Goal: Task Accomplishment & Management: Manage account settings

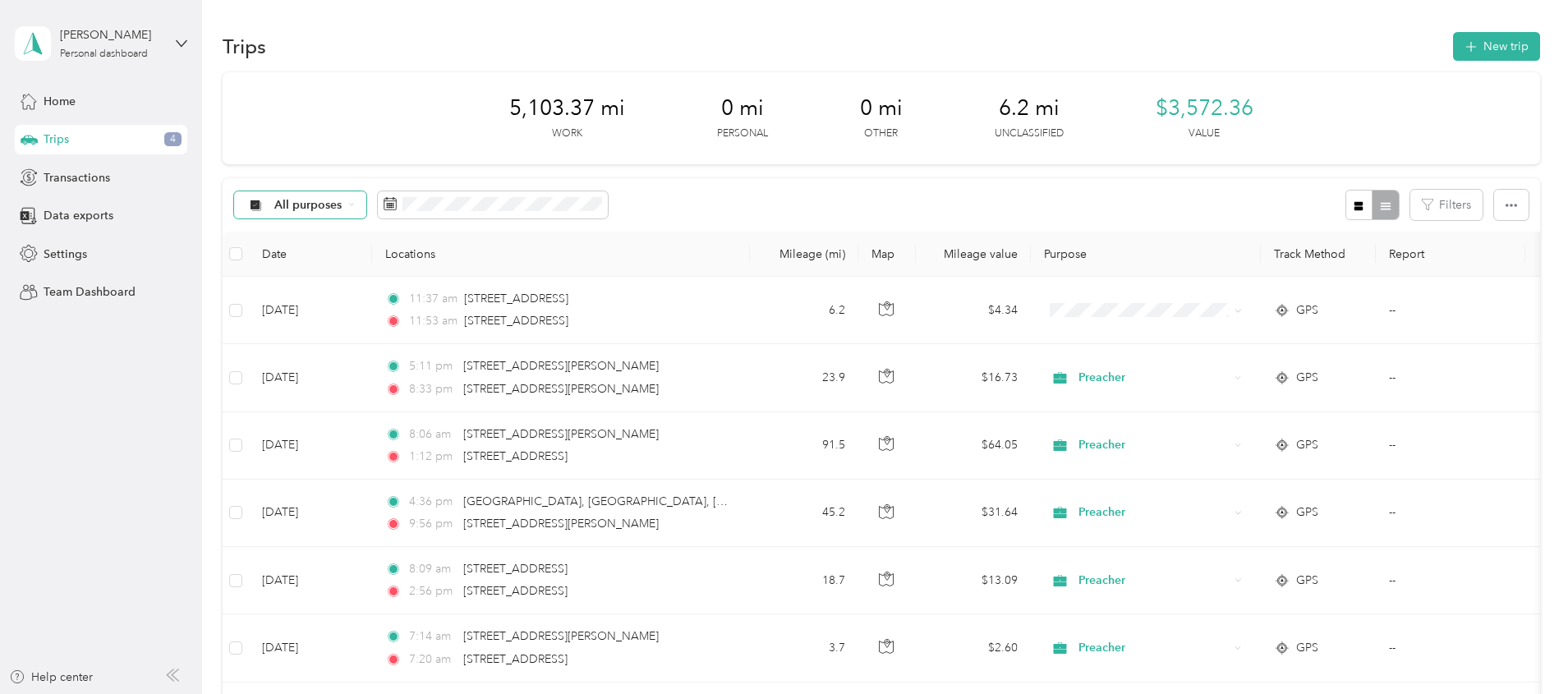
click at [368, 204] on div "All purposes" at bounding box center [300, 205] width 133 height 28
click at [422, 264] on span "Unclassified" at bounding box center [424, 263] width 80 height 17
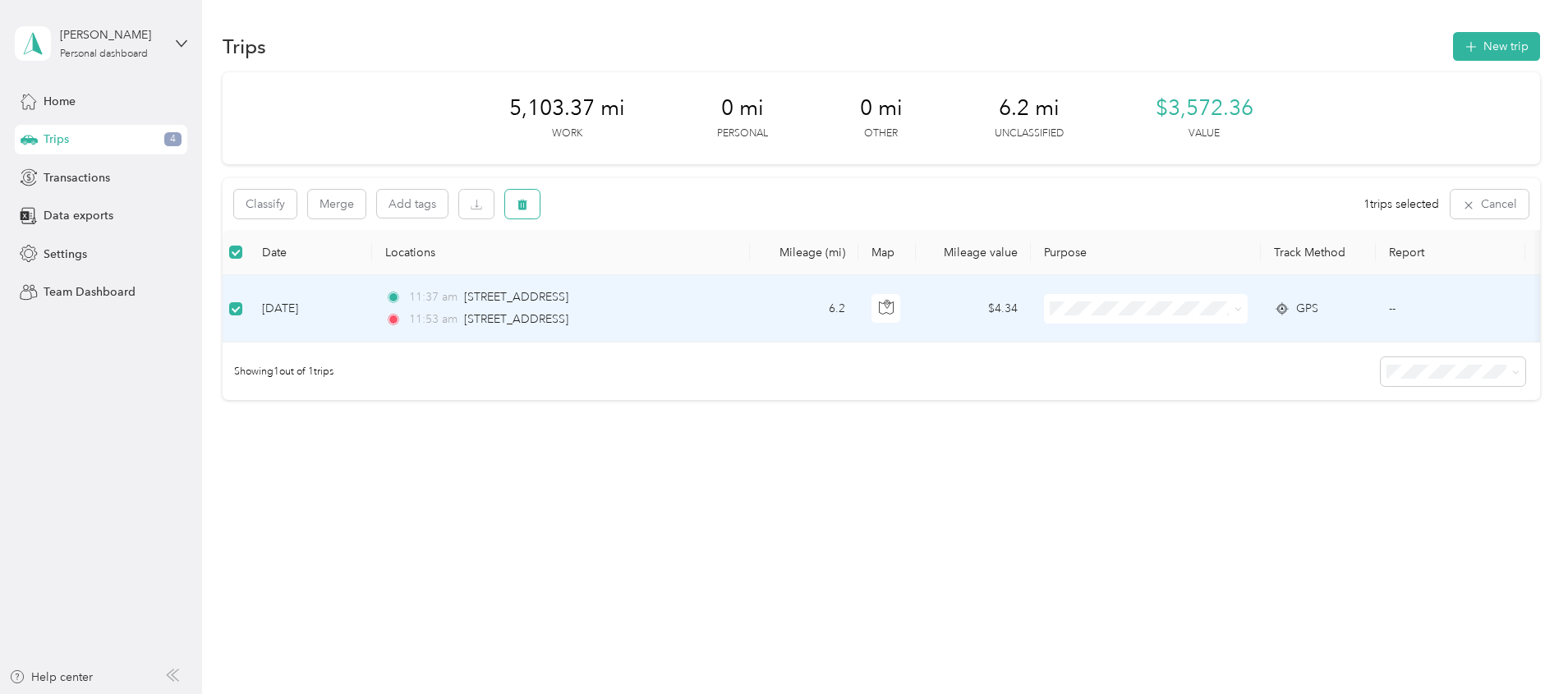
click at [540, 212] on button "button" at bounding box center [523, 204] width 35 height 28
click at [755, 272] on button "Yes" at bounding box center [755, 272] width 32 height 27
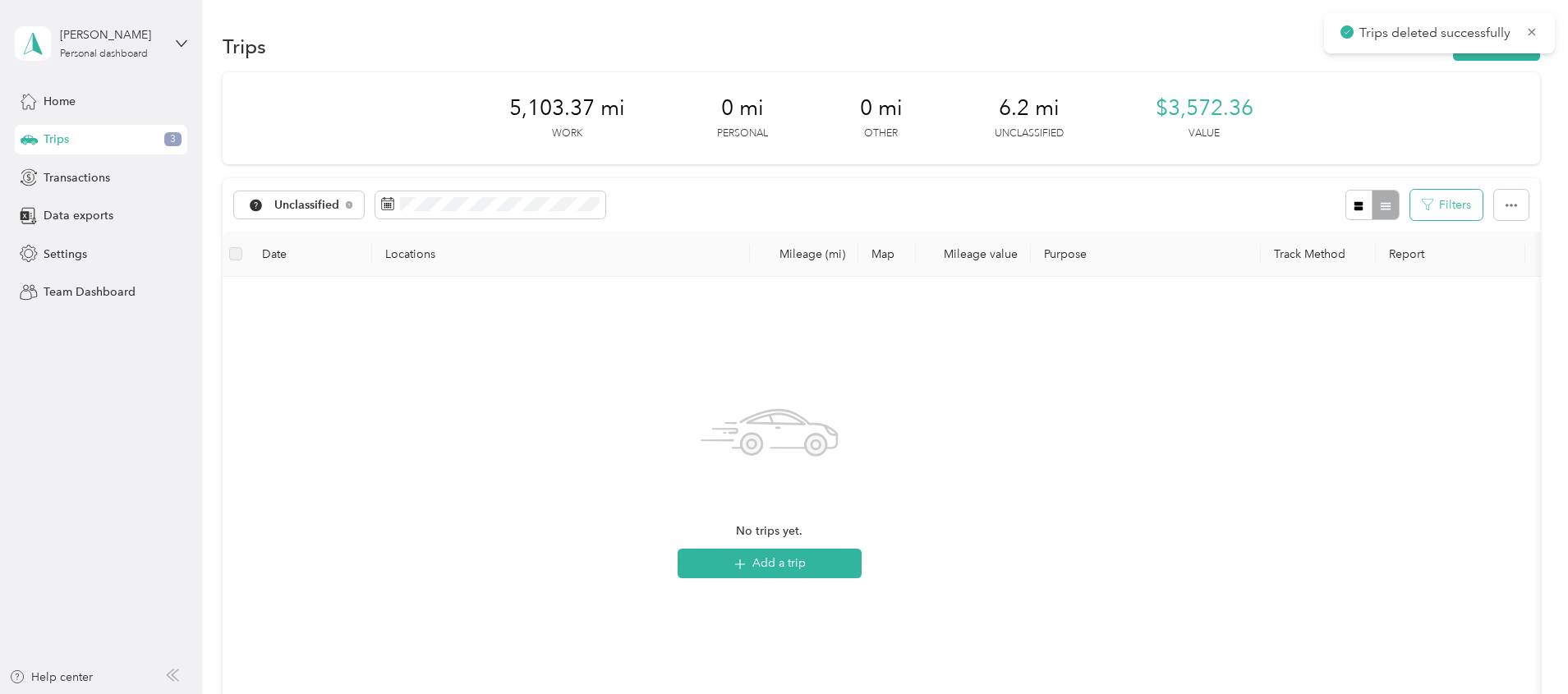
click at [1410, 197] on button "Filters" at bounding box center [1446, 204] width 72 height 30
click at [971, 204] on div "Unclassified Filters" at bounding box center [881, 204] width 1318 height 53
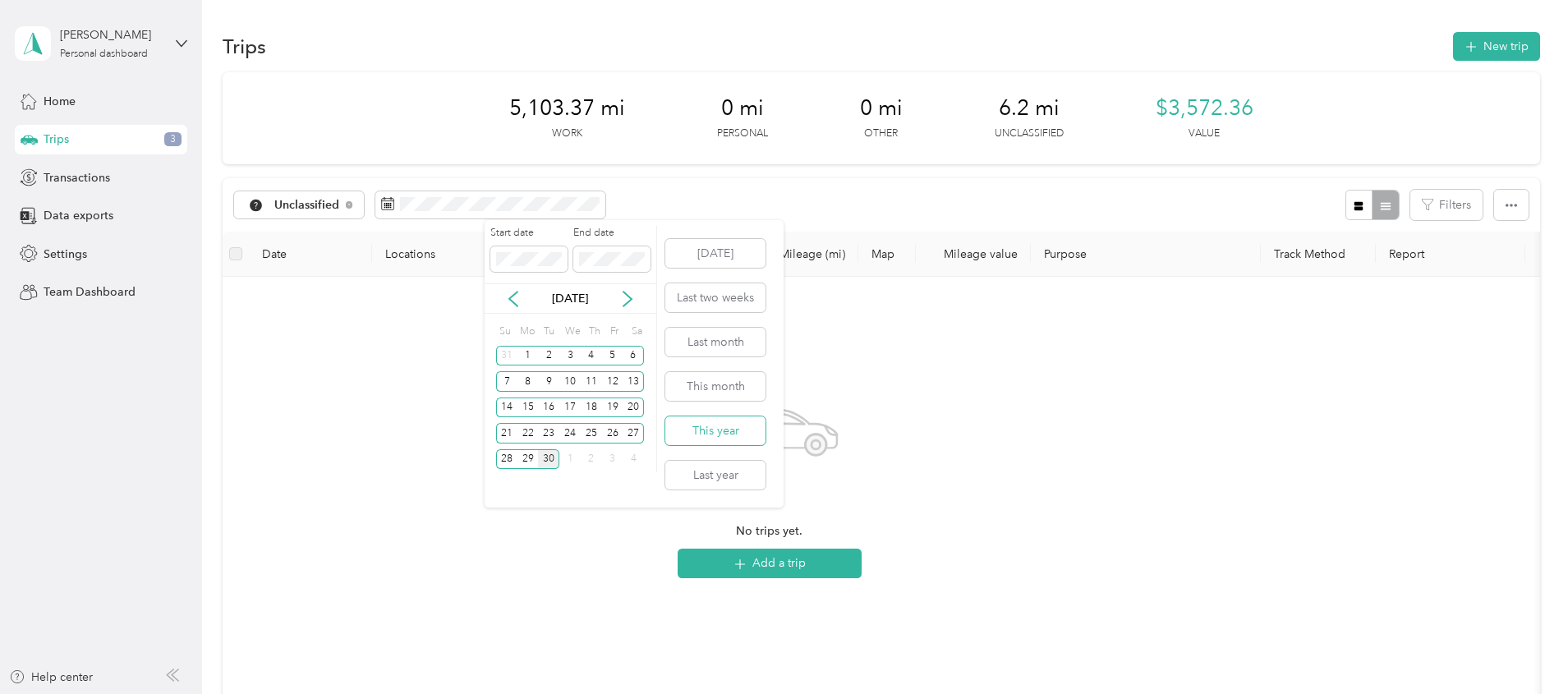
click at [727, 435] on button "This year" at bounding box center [715, 430] width 100 height 28
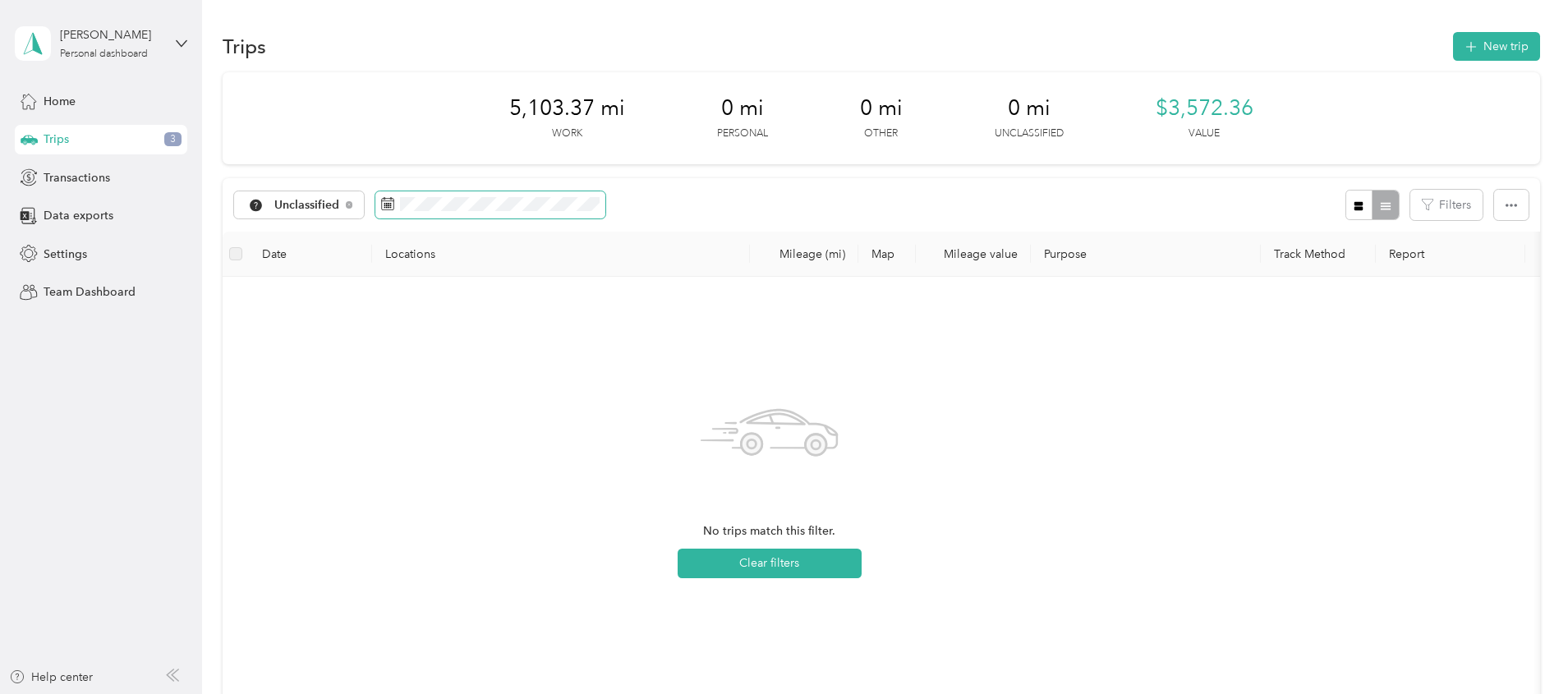
click at [605, 212] on span at bounding box center [490, 205] width 230 height 28
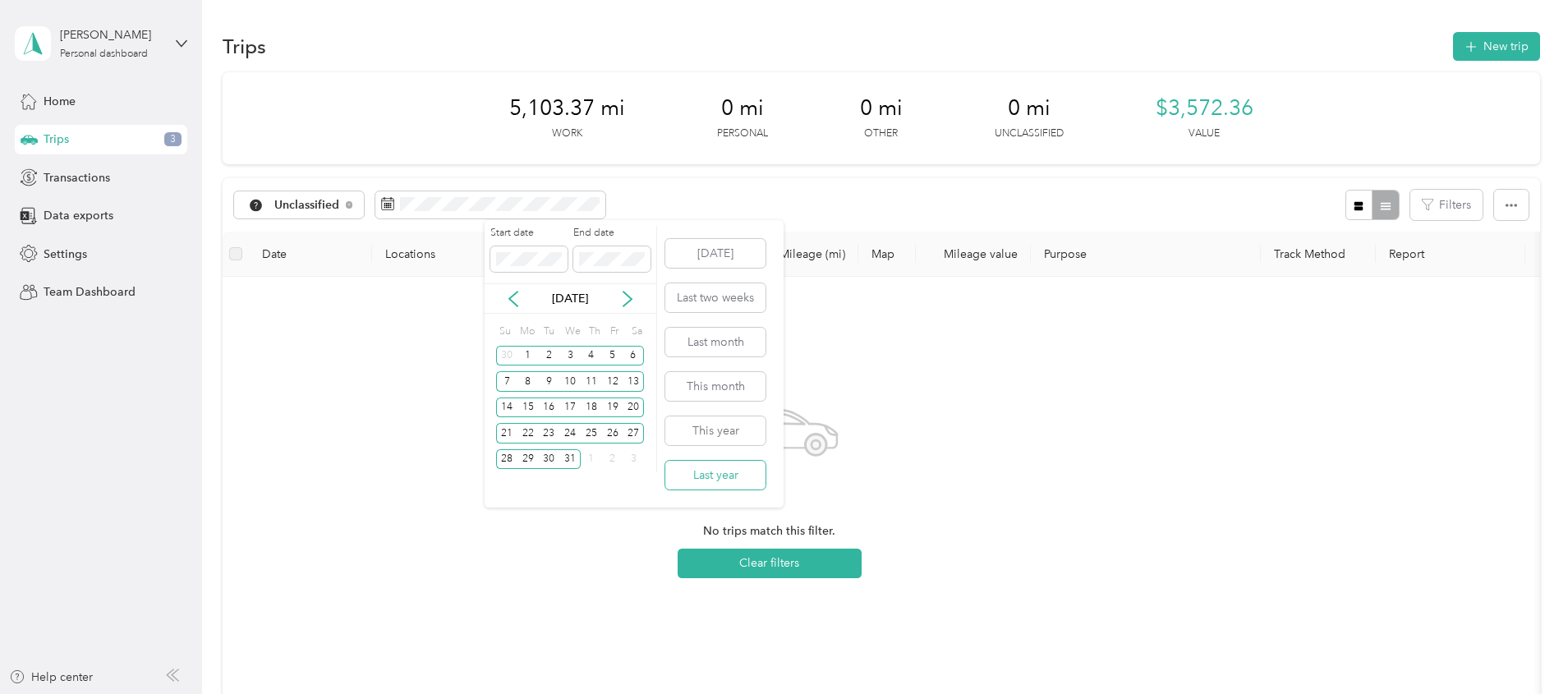
click at [697, 477] on button "Last year" at bounding box center [715, 475] width 100 height 28
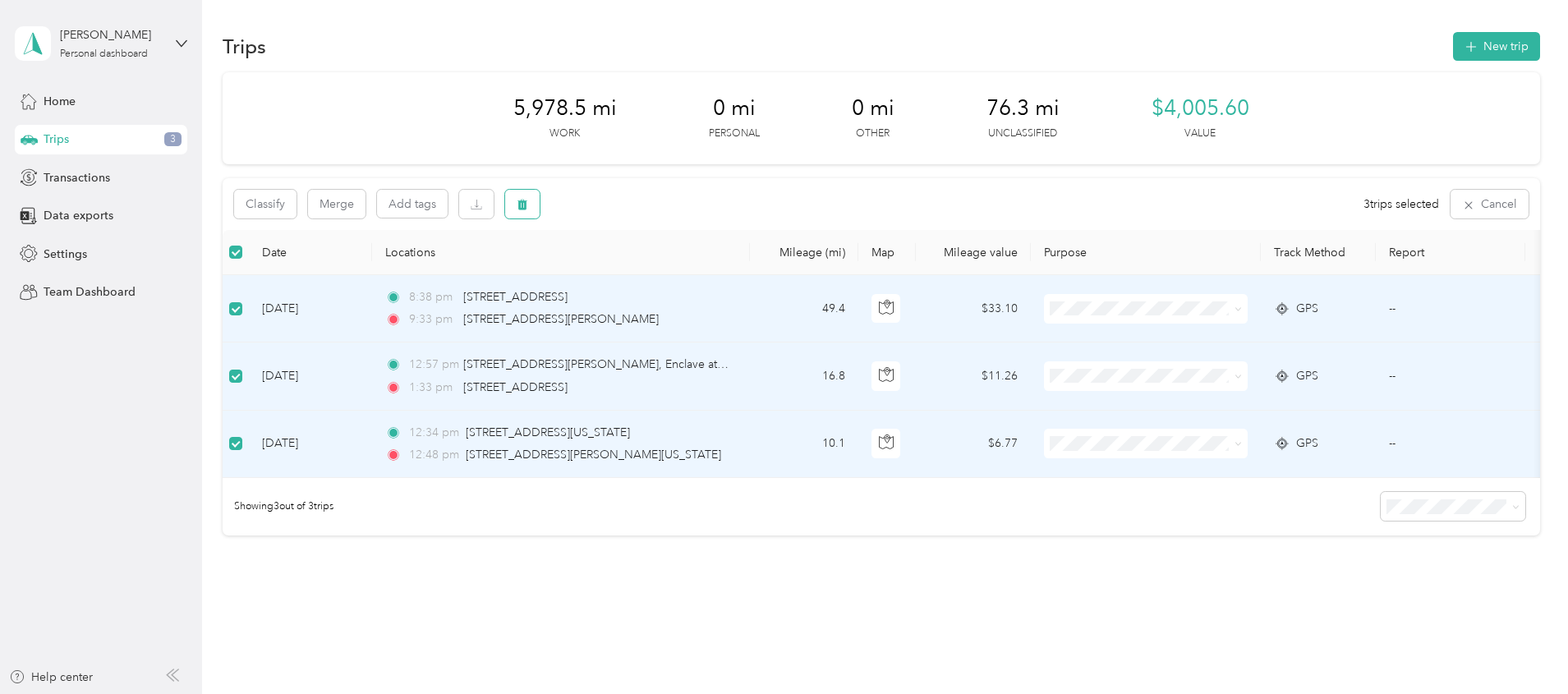
click at [528, 200] on icon "button" at bounding box center [523, 204] width 12 height 12
click at [754, 276] on button "Yes" at bounding box center [755, 272] width 32 height 27
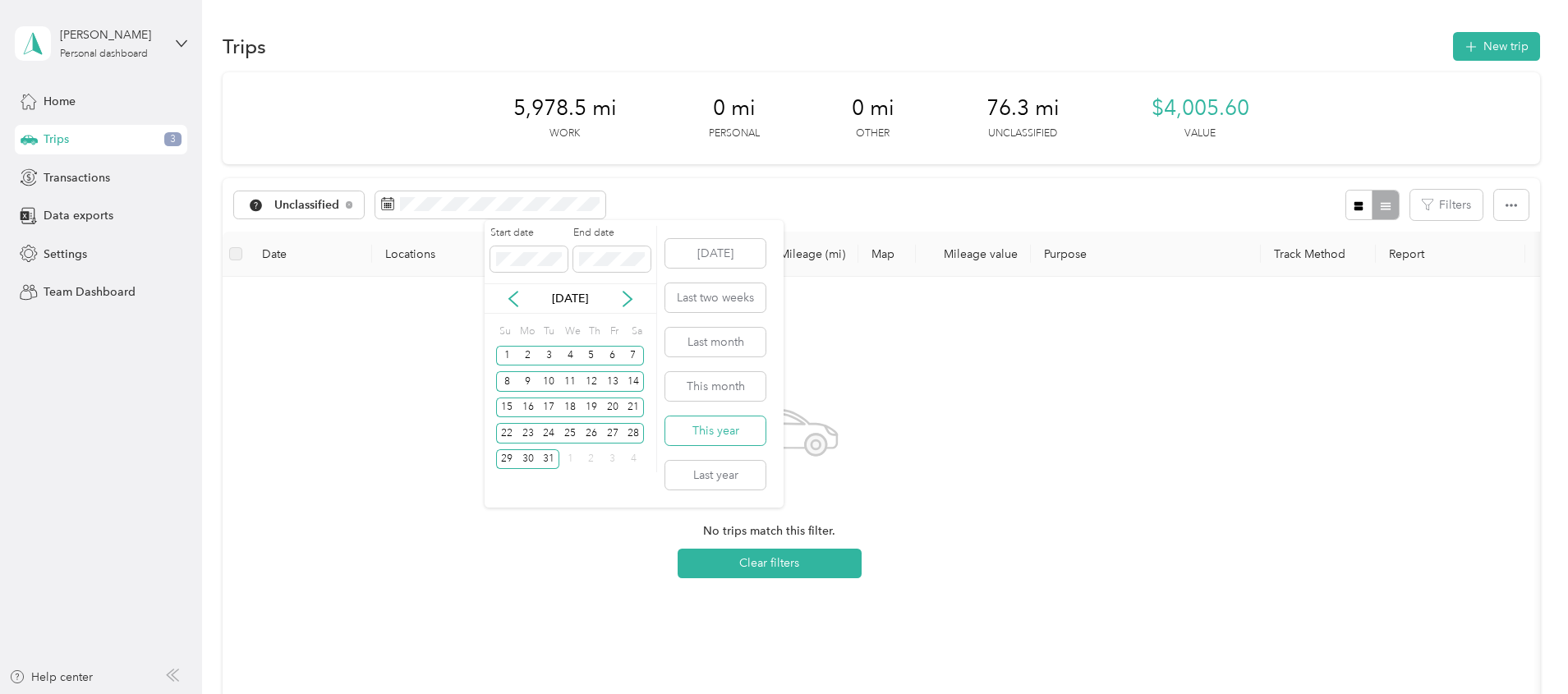
click at [706, 424] on button "This year" at bounding box center [715, 430] width 100 height 28
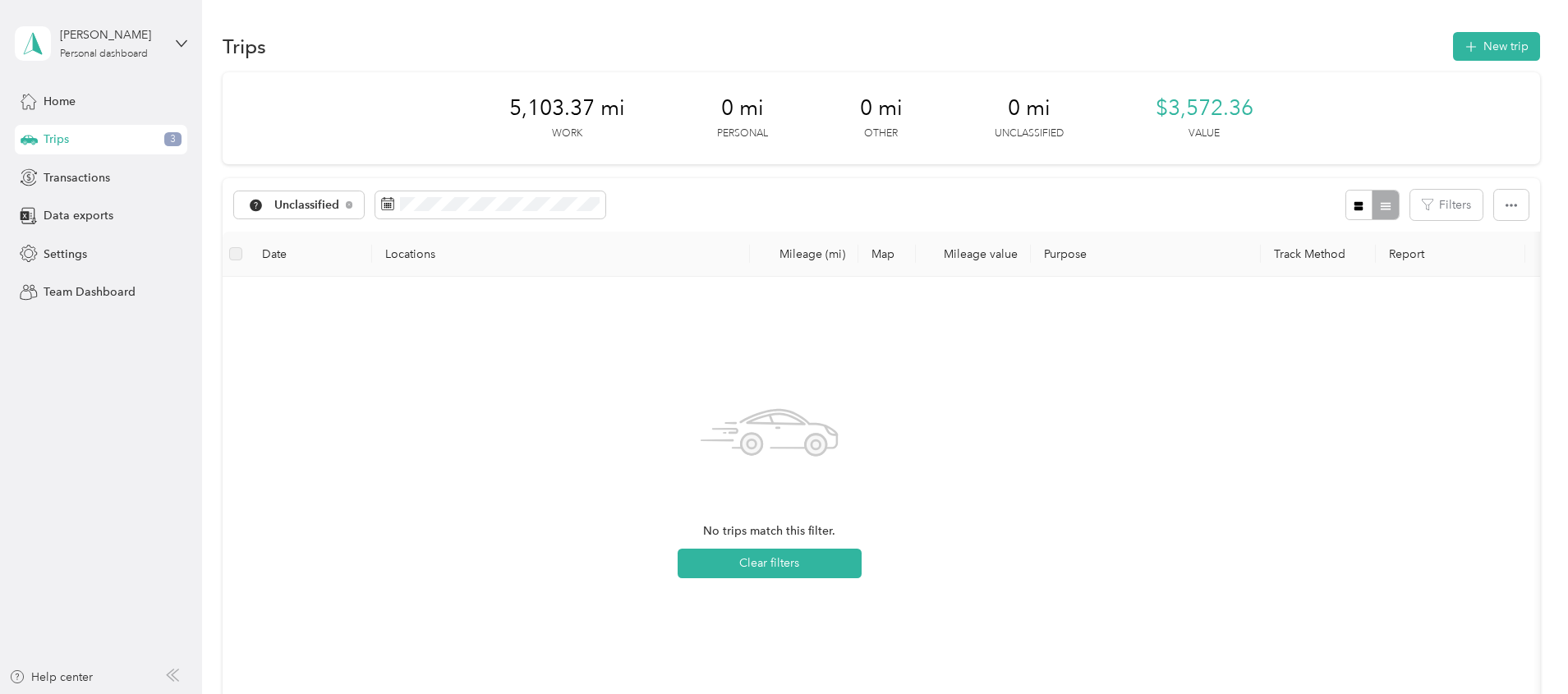
click at [253, 208] on div "5,103.37 mi Work 0 mi Personal 0 mi Other 0 mi Unclassified $3,572.36 Value Unc…" at bounding box center [881, 442] width 1318 height 739
click at [352, 206] on icon at bounding box center [348, 204] width 6 height 6
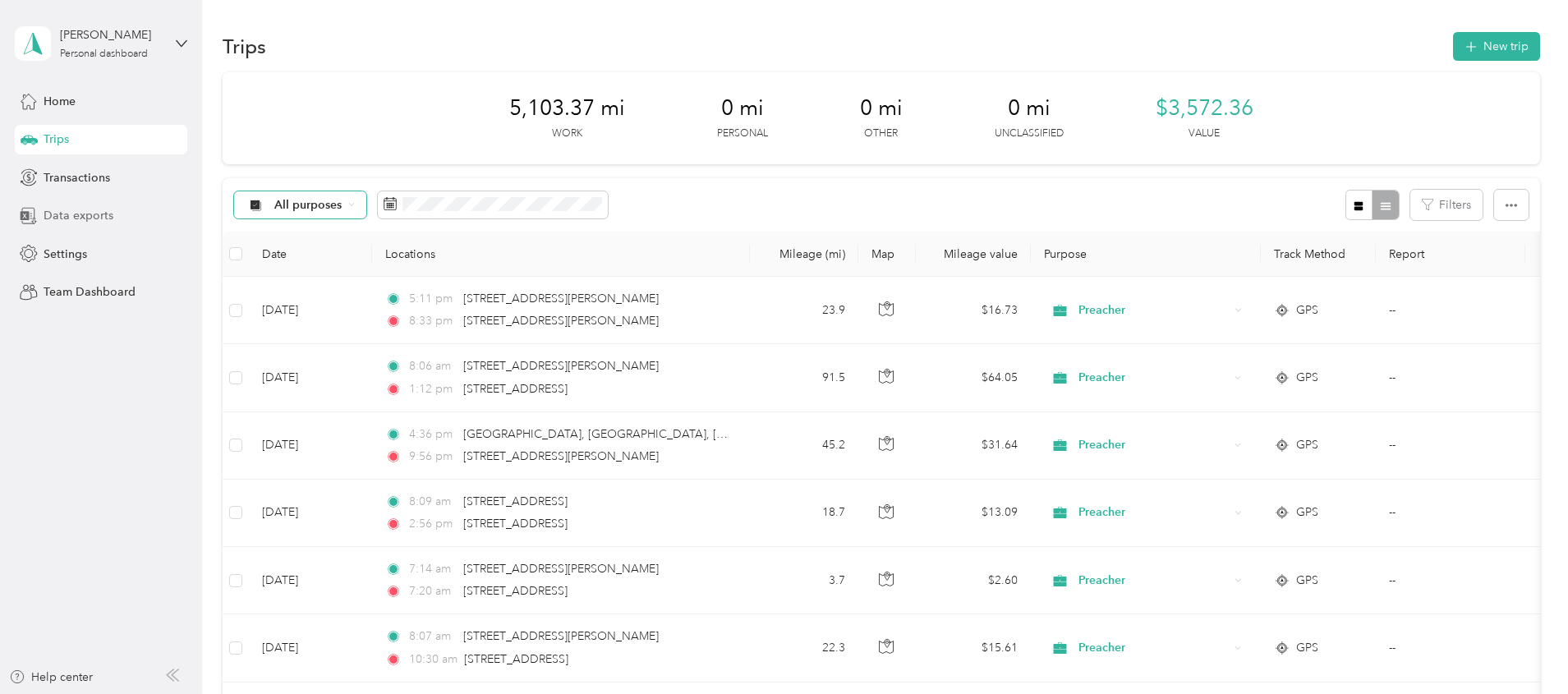
click at [88, 216] on span "Data exports" at bounding box center [78, 215] width 70 height 17
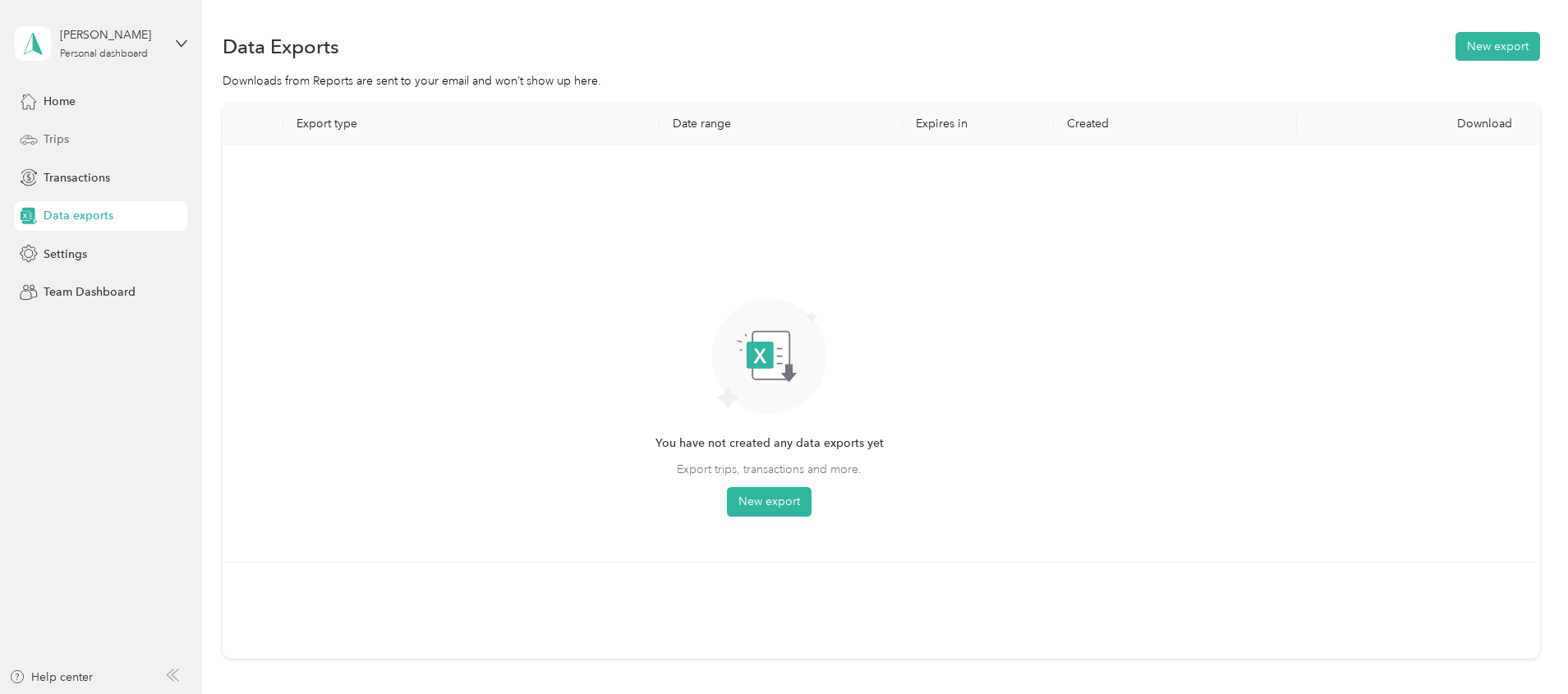
click at [91, 142] on div "Trips" at bounding box center [101, 139] width 172 height 29
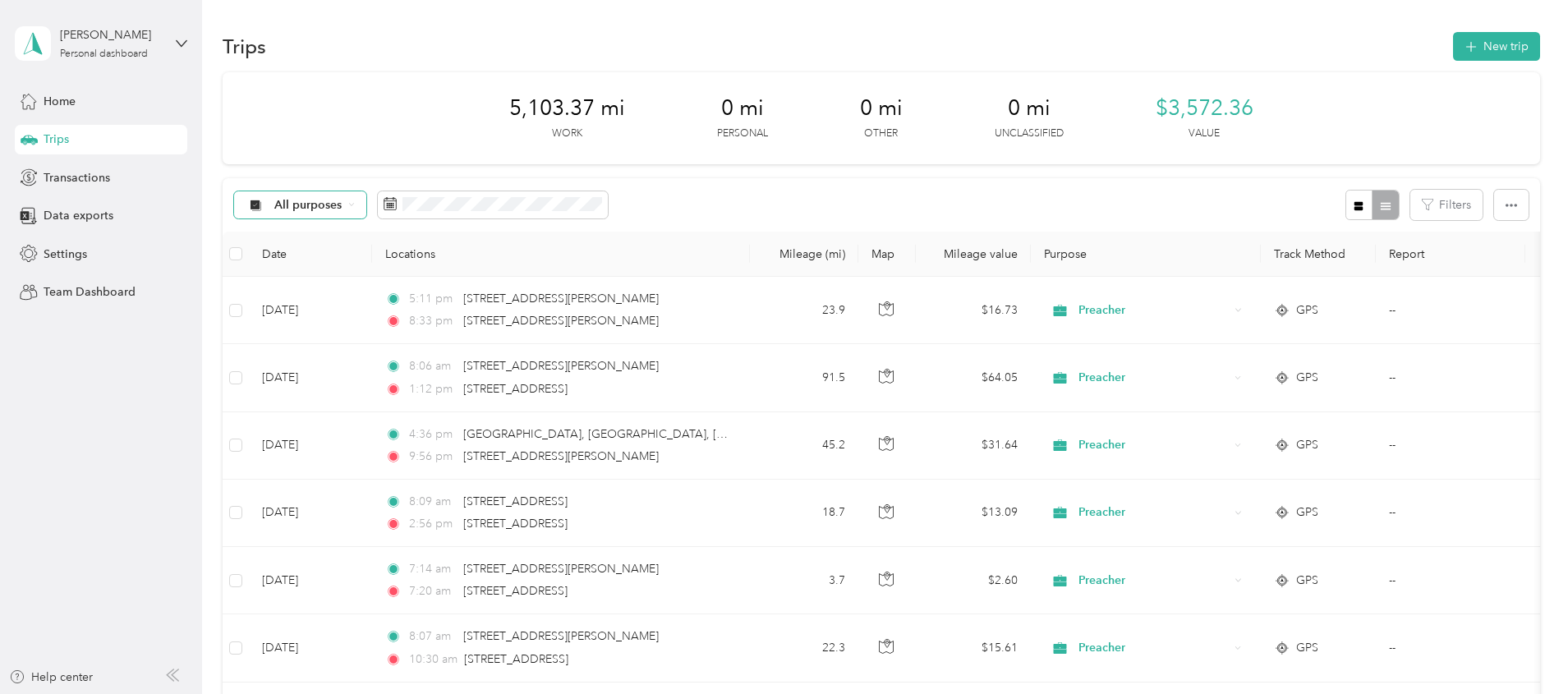
click at [368, 208] on div "All purposes" at bounding box center [300, 205] width 133 height 28
click at [423, 347] on span "Preacher" at bounding box center [424, 349] width 80 height 17
drag, startPoint x: 624, startPoint y: 107, endPoint x: 488, endPoint y: 111, distance: 136.1
click at [488, 111] on div "5,103.37 mi Work 0 mi Personal 0 mi Other 0 mi Unclassified $3,572.36 Value" at bounding box center [881, 118] width 1318 height 92
copy span "5,103.37 mi"
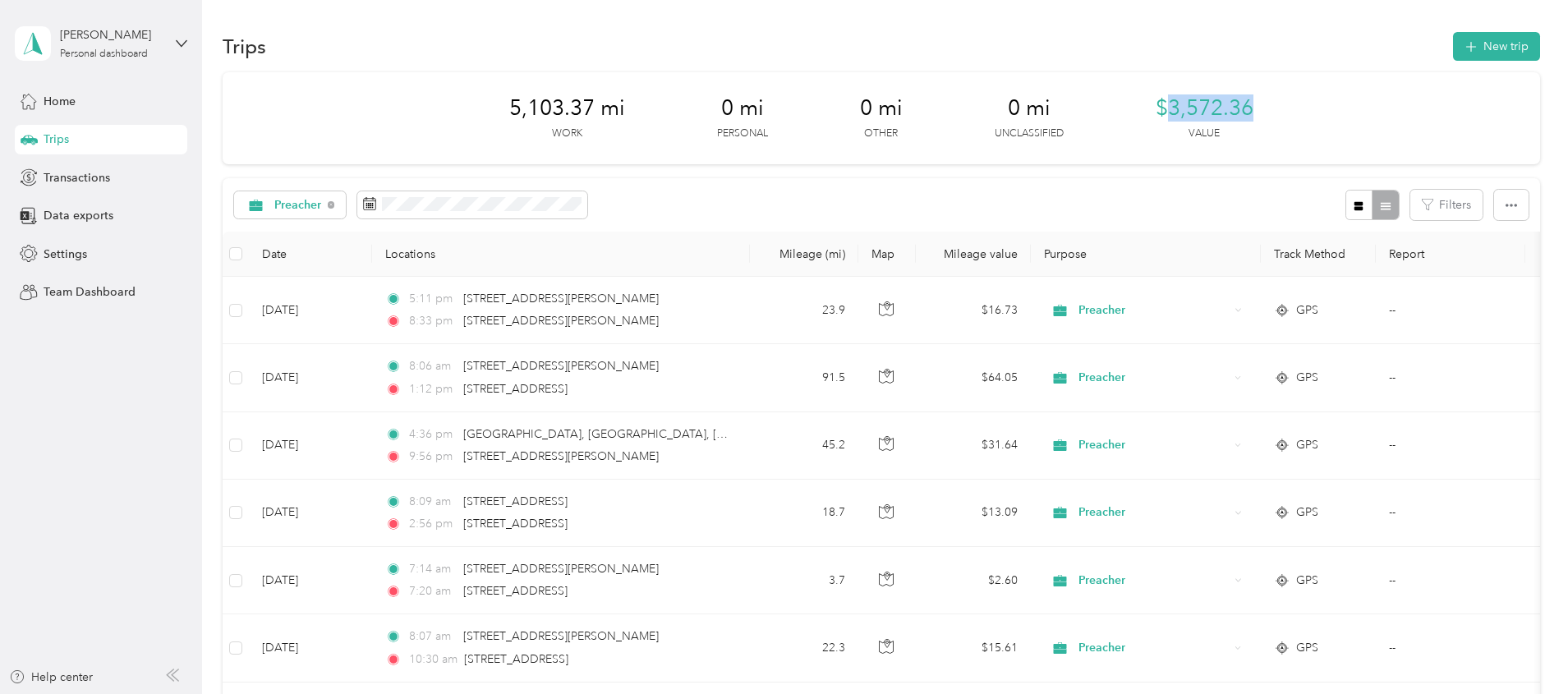
drag, startPoint x: 1254, startPoint y: 115, endPoint x: 1167, endPoint y: 118, distance: 87.1
click at [1167, 118] on div "5,103.37 mi Work 0 mi Personal 0 mi Other 0 mi Unclassified $3,572.36 Value" at bounding box center [881, 118] width 1318 height 92
copy span "3,572.36"
